Goal: Task Accomplishment & Management: Complete application form

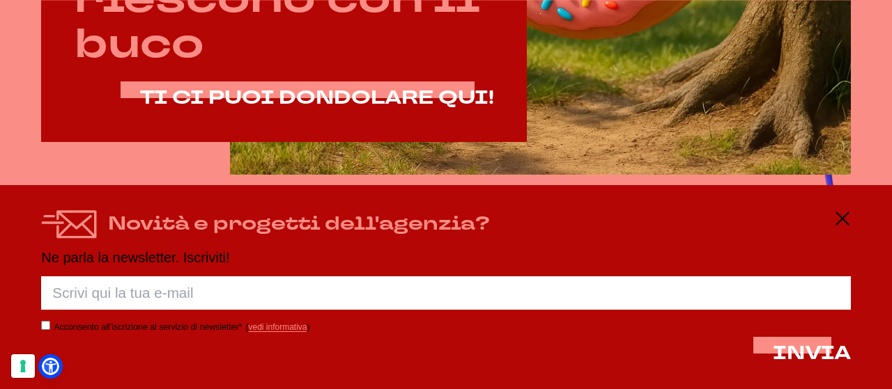
scroll to position [766, 0]
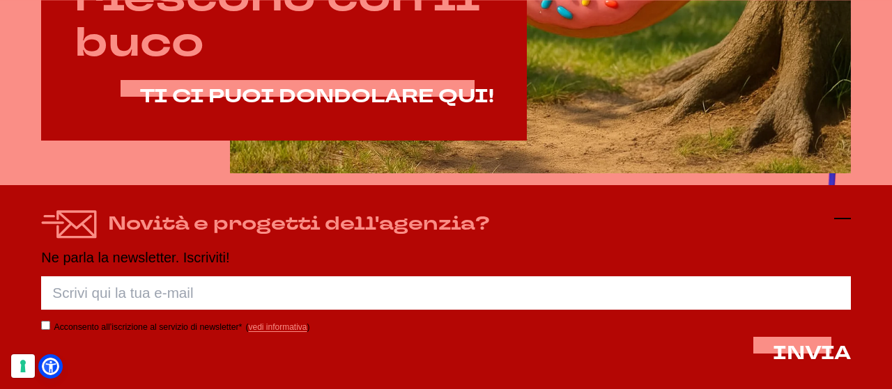
click at [844, 216] on icon at bounding box center [842, 218] width 17 height 17
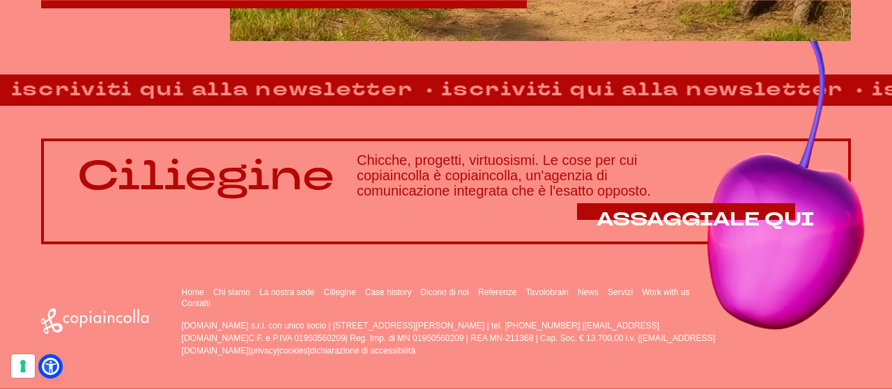
scroll to position [900, 0]
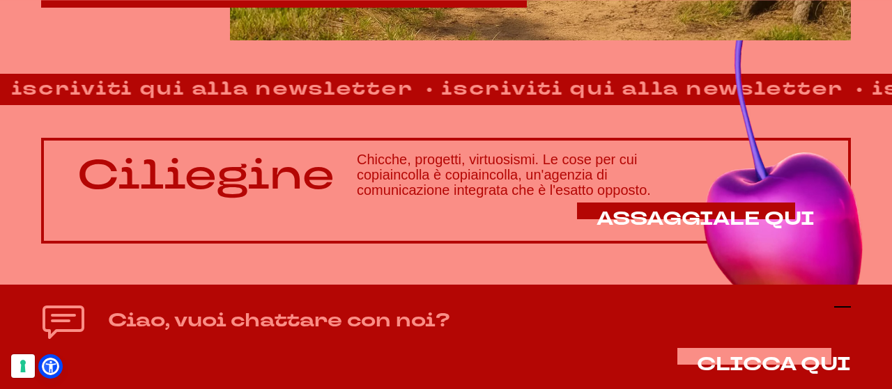
click at [843, 306] on icon at bounding box center [842, 307] width 17 height 17
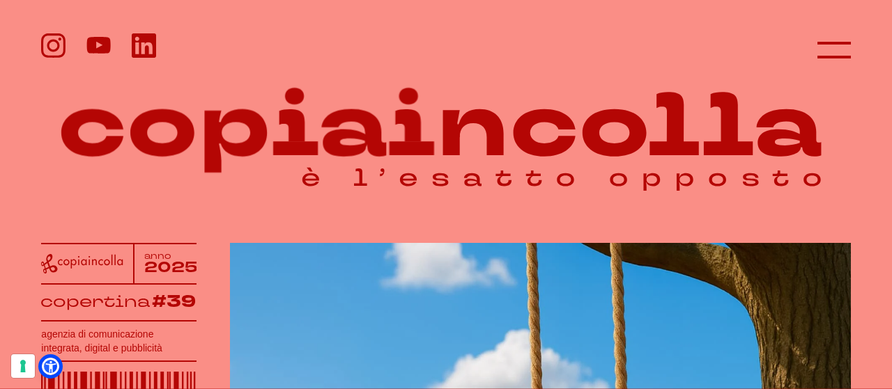
scroll to position [0, 0]
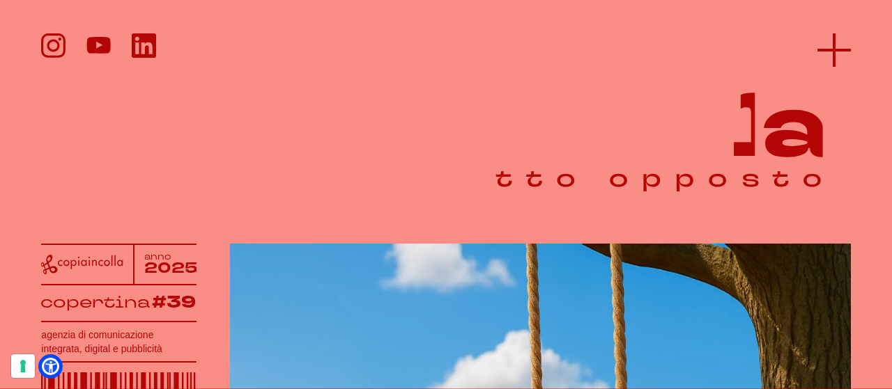
click at [838, 47] on icon at bounding box center [833, 49] width 33 height 33
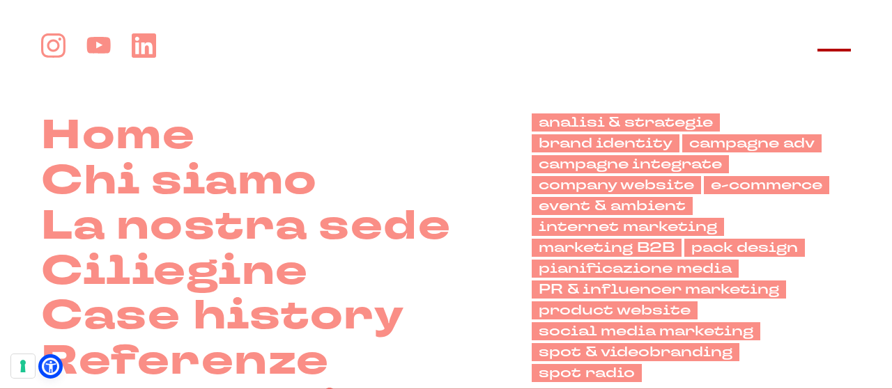
click at [828, 45] on icon at bounding box center [833, 49] width 33 height 33
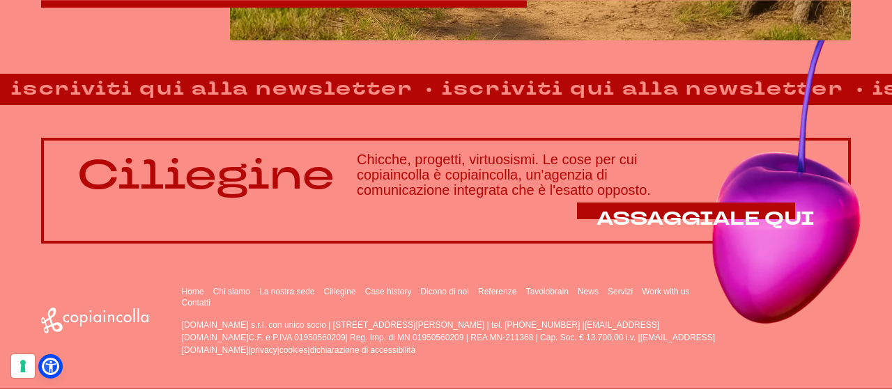
scroll to position [900, 0]
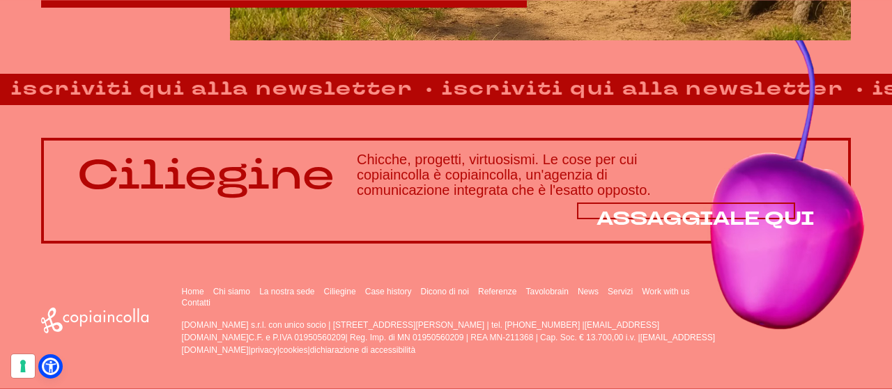
click at [741, 219] on span "ASSAGGIALE QUI" at bounding box center [705, 219] width 218 height 26
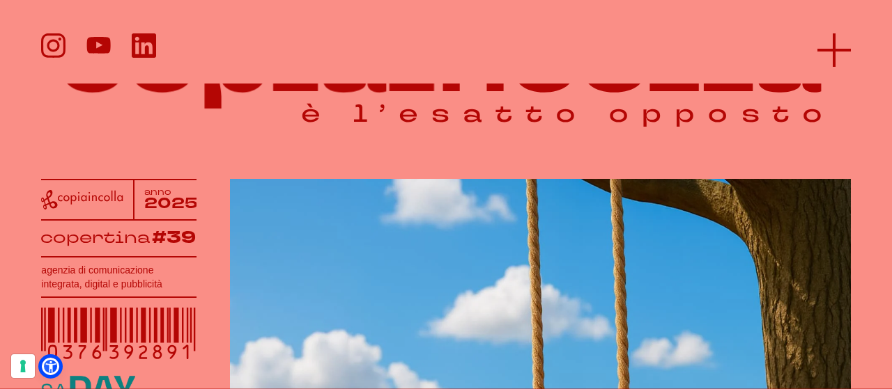
click at [837, 53] on icon at bounding box center [833, 49] width 33 height 33
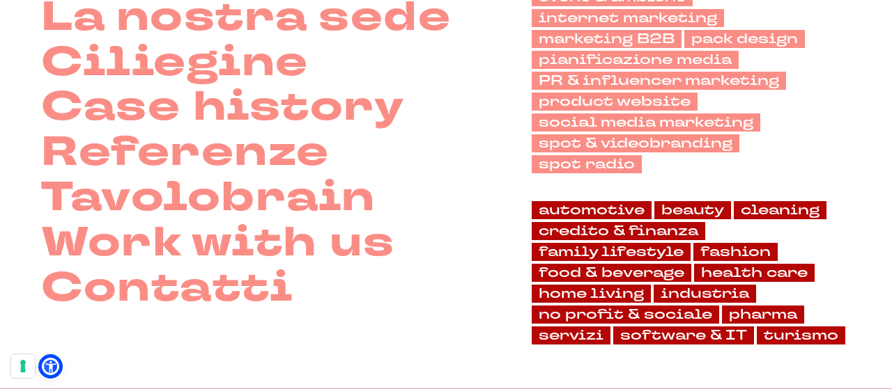
scroll to position [422, 0]
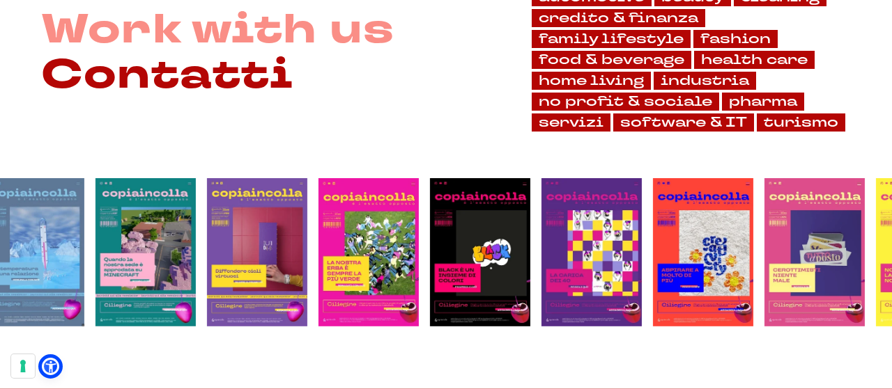
click at [185, 79] on link "Contatti" at bounding box center [166, 75] width 251 height 45
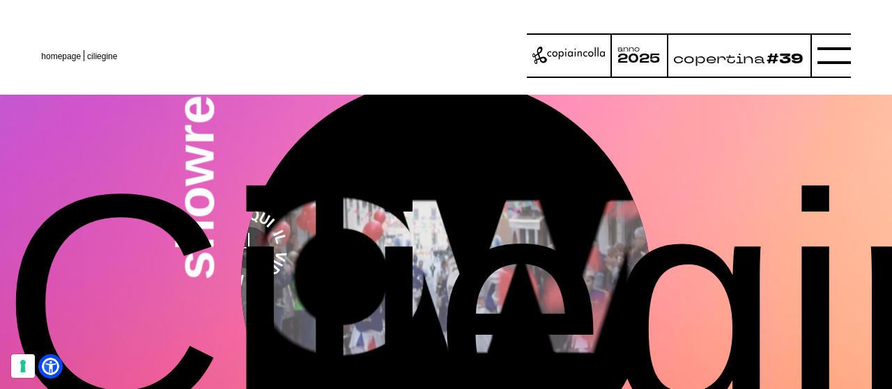
scroll to position [2815, 0]
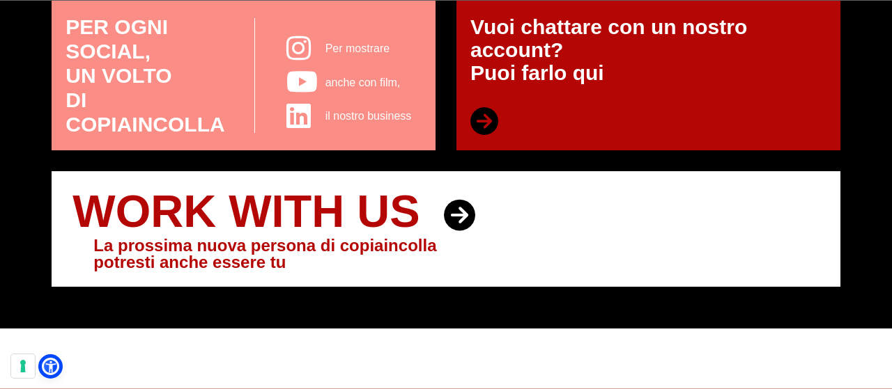
scroll to position [697, 0]
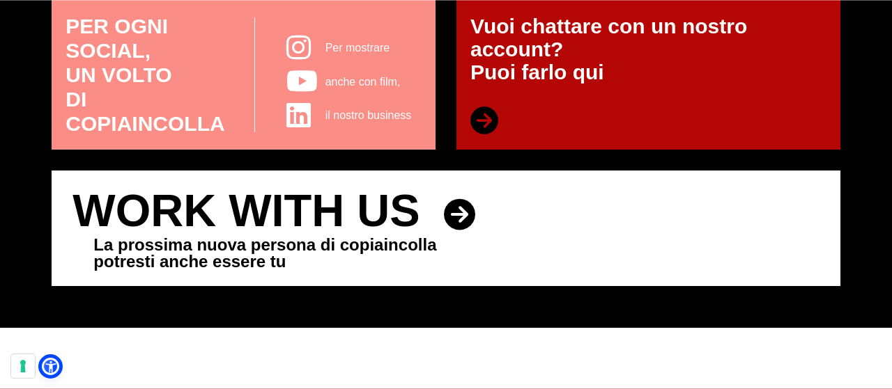
click at [458, 217] on icon at bounding box center [459, 214] width 31 height 31
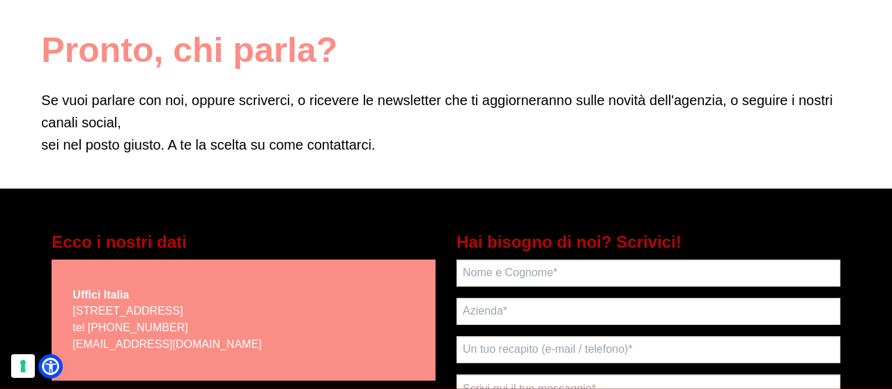
scroll to position [139, 0]
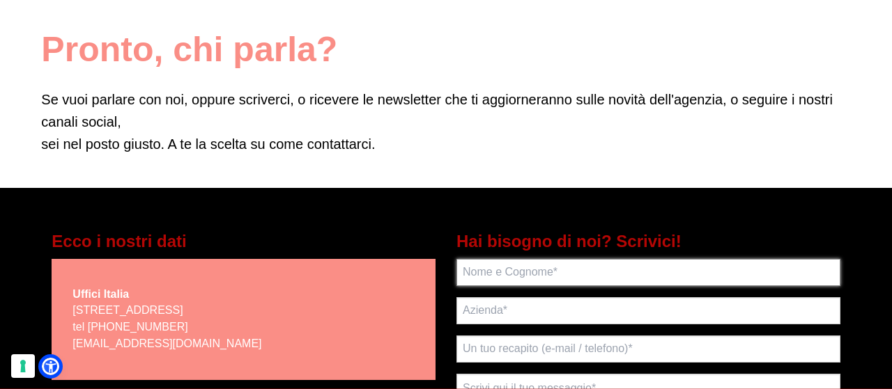
click at [485, 274] on input "text" at bounding box center [648, 272] width 384 height 27
type input "FEDERICA BIOLO"
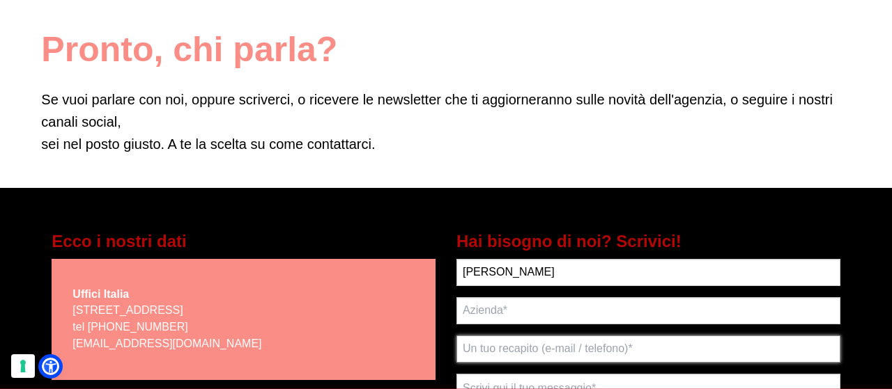
type input "FEDERICA.BIOLO75@GMAIL.COM"
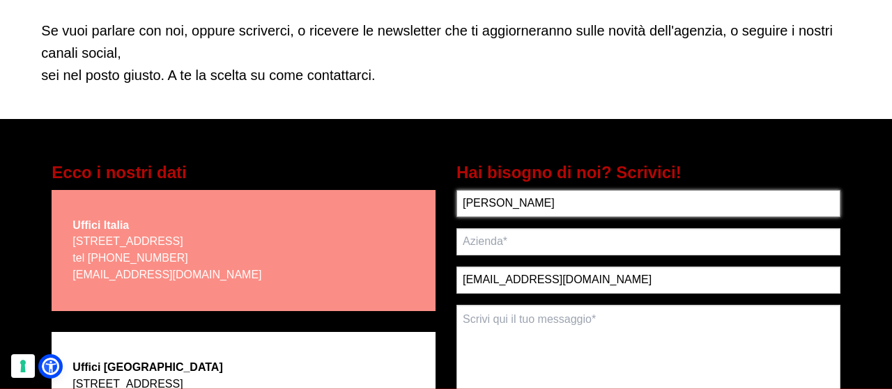
scroll to position [209, 0]
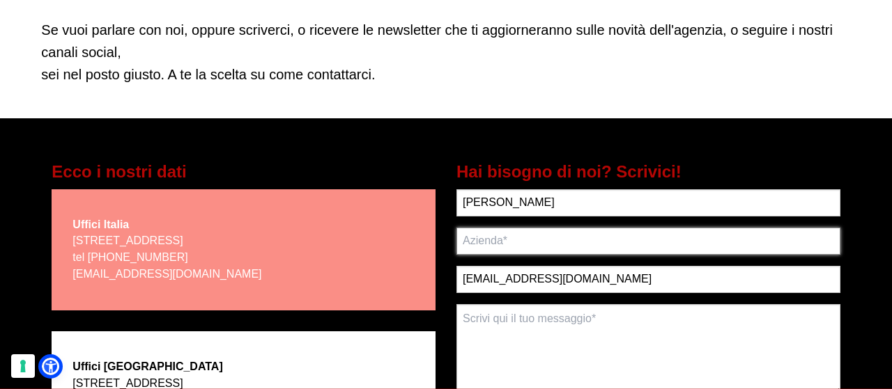
click at [485, 235] on input "text" at bounding box center [648, 241] width 384 height 27
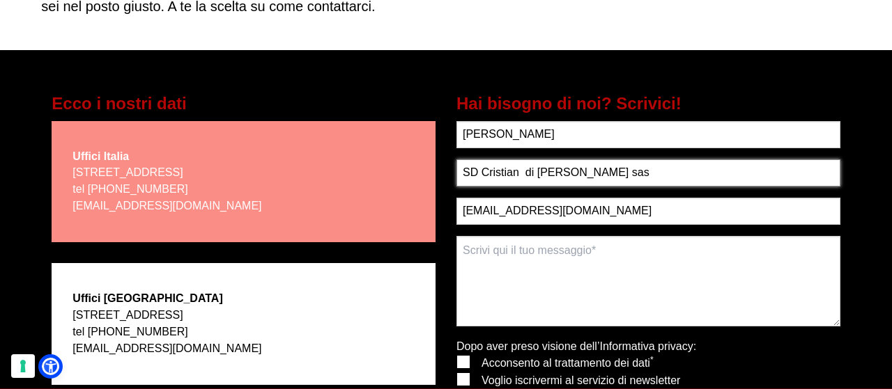
scroll to position [279, 0]
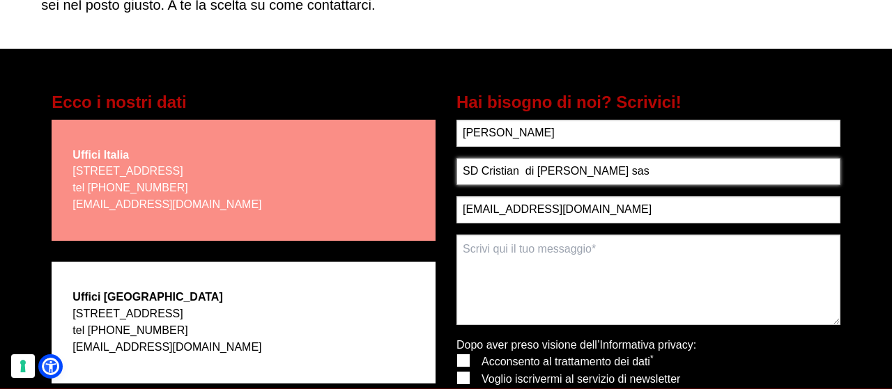
type input "SD Cristian di Federica Biolo sas"
click at [468, 251] on textarea at bounding box center [648, 280] width 384 height 91
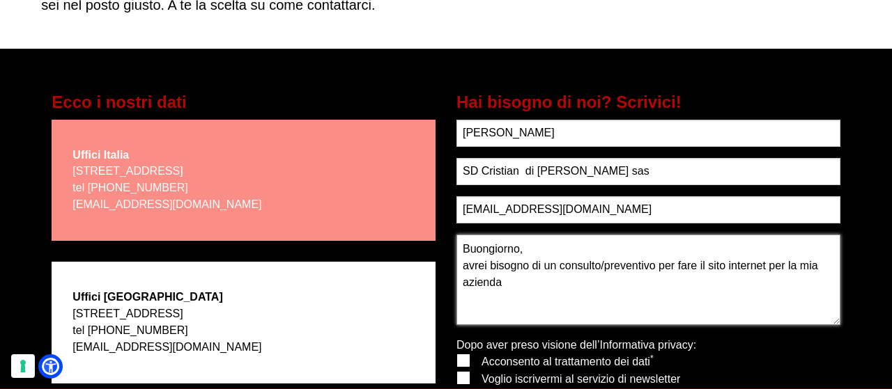
click at [505, 286] on textarea "Buongiorno, avrei bisogno di un consulto/preventivo per fare il sito internet p…" at bounding box center [648, 280] width 384 height 91
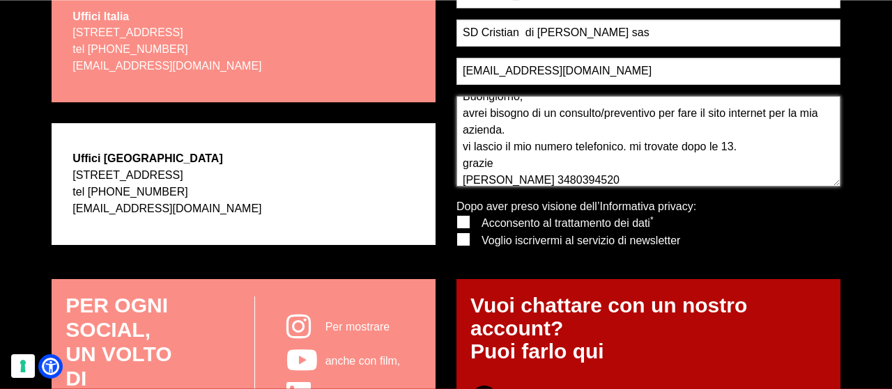
scroll to position [418, 0]
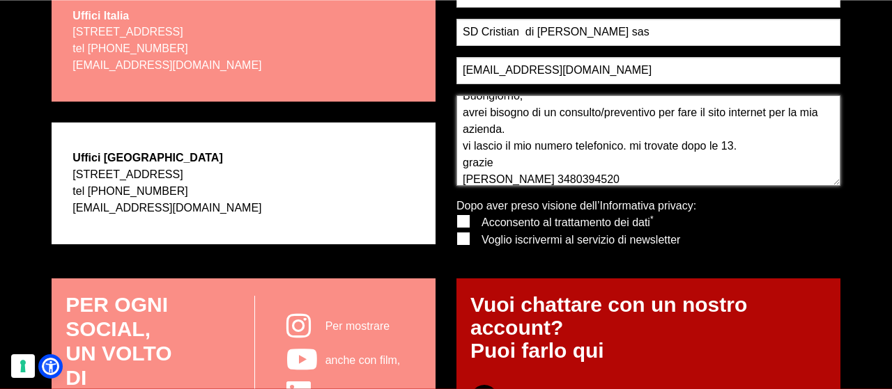
type textarea "Buongiorno, avrei bisogno di un consulto/preventivo per fare il sito internet p…"
click at [457, 215] on label at bounding box center [457, 215] width 0 height 0
click at [464, 224] on input "checkbox" at bounding box center [462, 219] width 9 height 9
checkbox input "true"
click at [457, 233] on label at bounding box center [457, 233] width 0 height 0
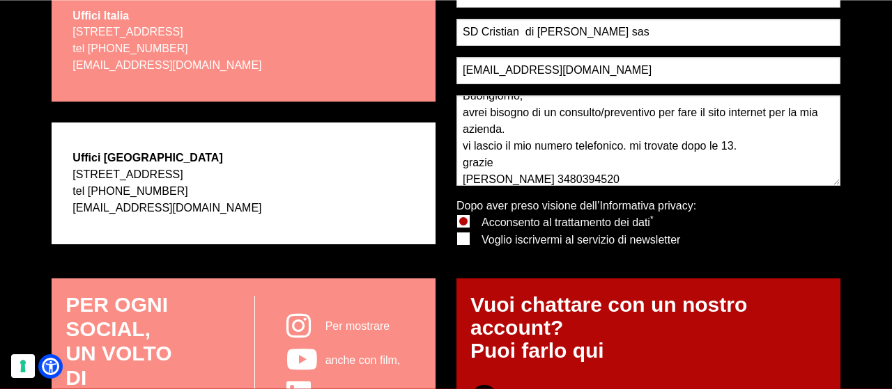
click at [464, 239] on input "checkbox" at bounding box center [462, 237] width 9 height 9
click at [457, 233] on label at bounding box center [457, 233] width 0 height 0
click at [465, 240] on input "checkbox" at bounding box center [462, 237] width 9 height 9
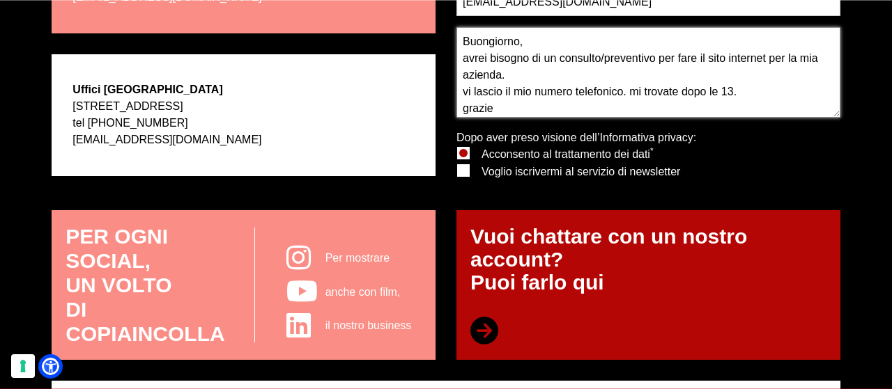
scroll to position [488, 0]
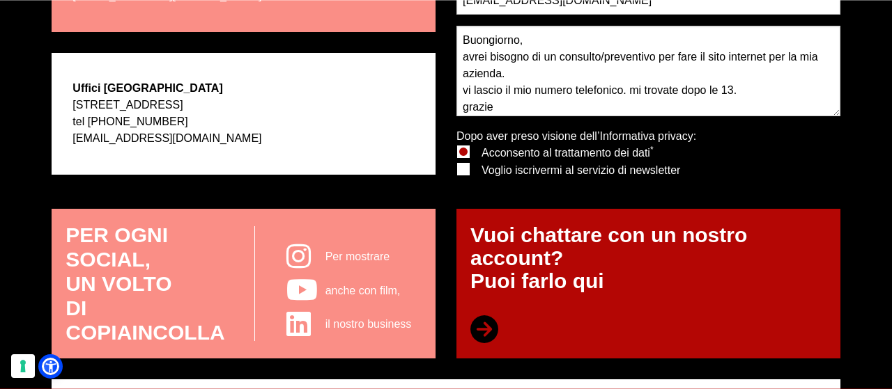
drag, startPoint x: 461, startPoint y: 168, endPoint x: 612, endPoint y: 176, distance: 151.3
click at [457, 163] on label at bounding box center [457, 163] width 0 height 0
click at [462, 168] on input "checkbox" at bounding box center [462, 167] width 9 height 9
click at [457, 163] on label at bounding box center [457, 163] width 0 height 0
click at [460, 169] on input "checkbox" at bounding box center [462, 167] width 9 height 9
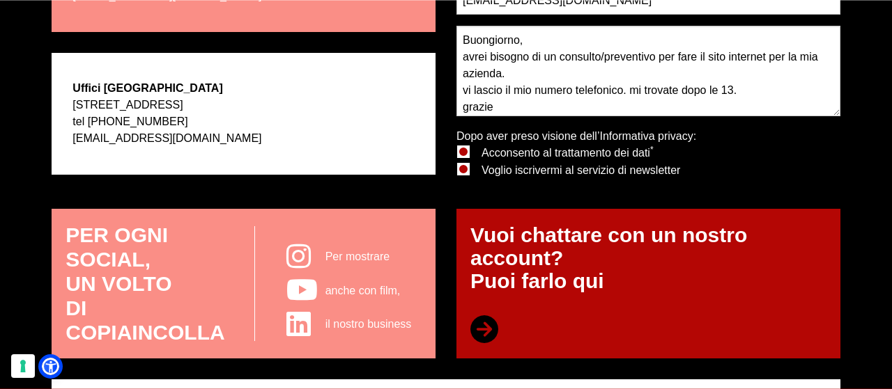
checkbox input "false"
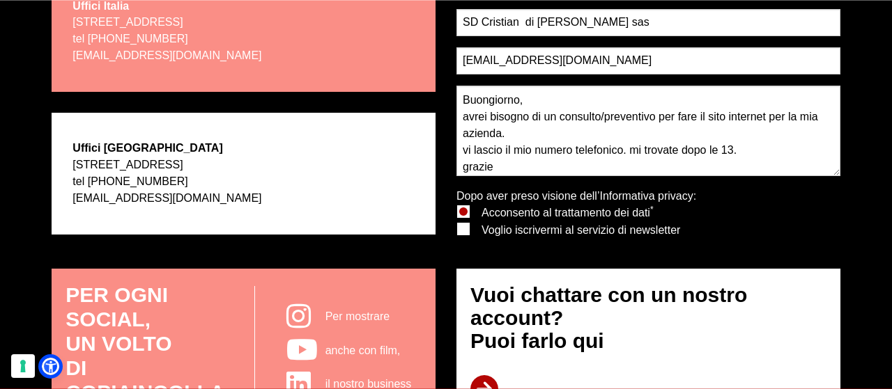
scroll to position [429, 0]
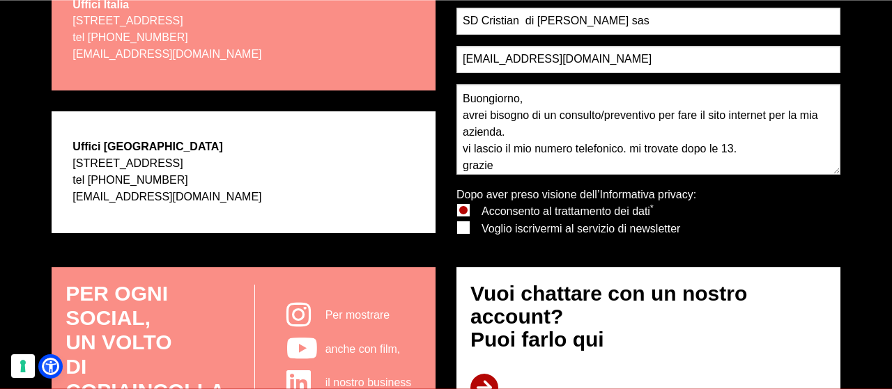
click at [485, 387] on icon at bounding box center [484, 388] width 28 height 28
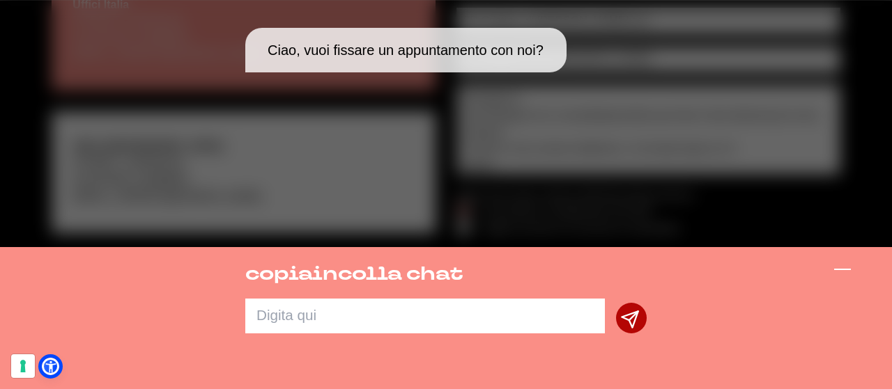
click at [841, 270] on line at bounding box center [842, 270] width 17 height 0
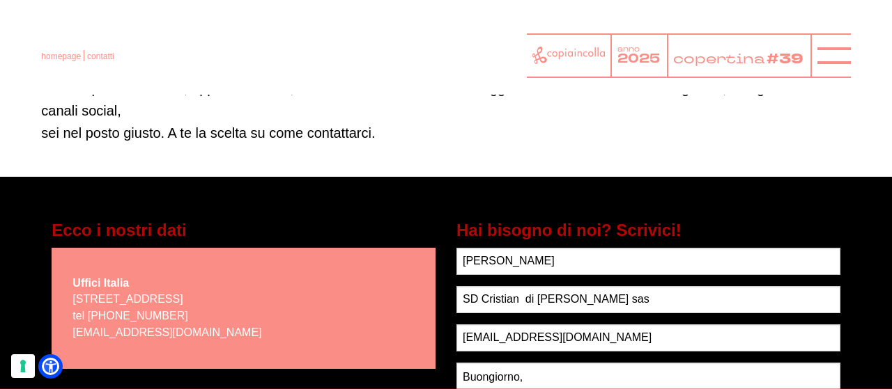
scroll to position [150, 0]
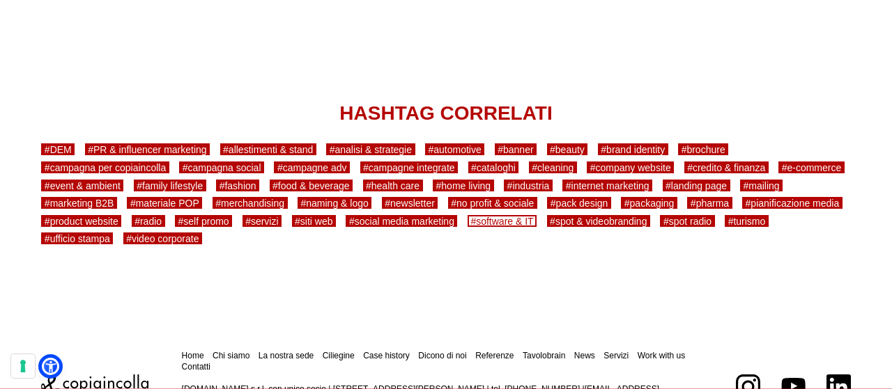
scroll to position [2729, 0]
